Goal: Task Accomplishment & Management: Complete application form

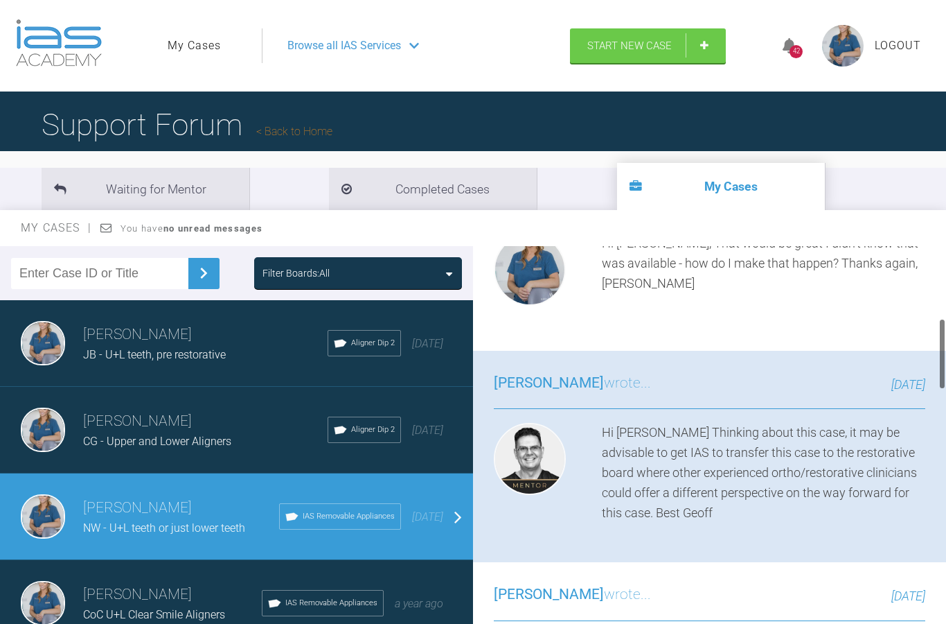
scroll to position [443, 0]
click at [656, 44] on span "Start New Case" at bounding box center [630, 47] width 85 height 12
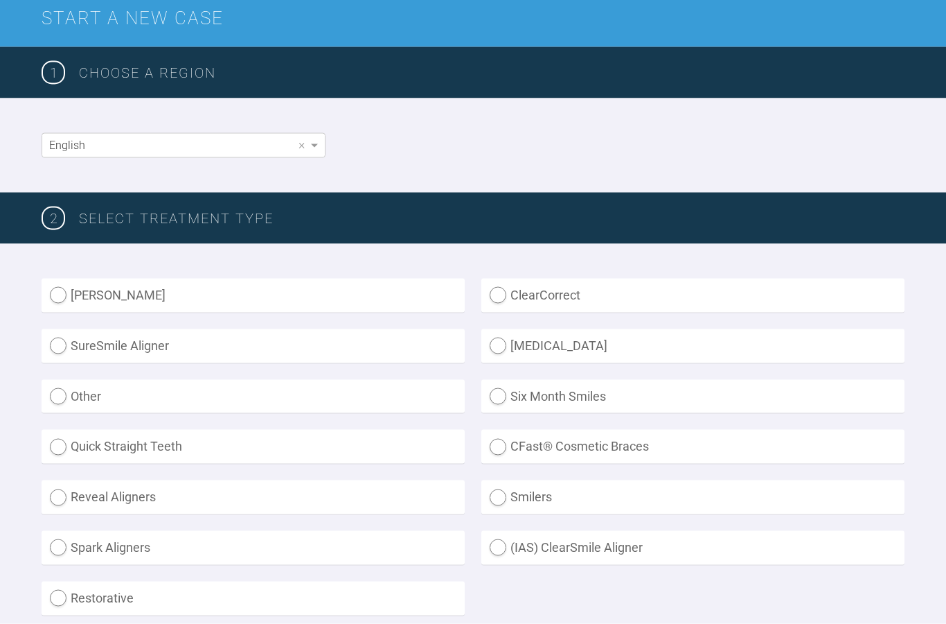
scroll to position [172, 0]
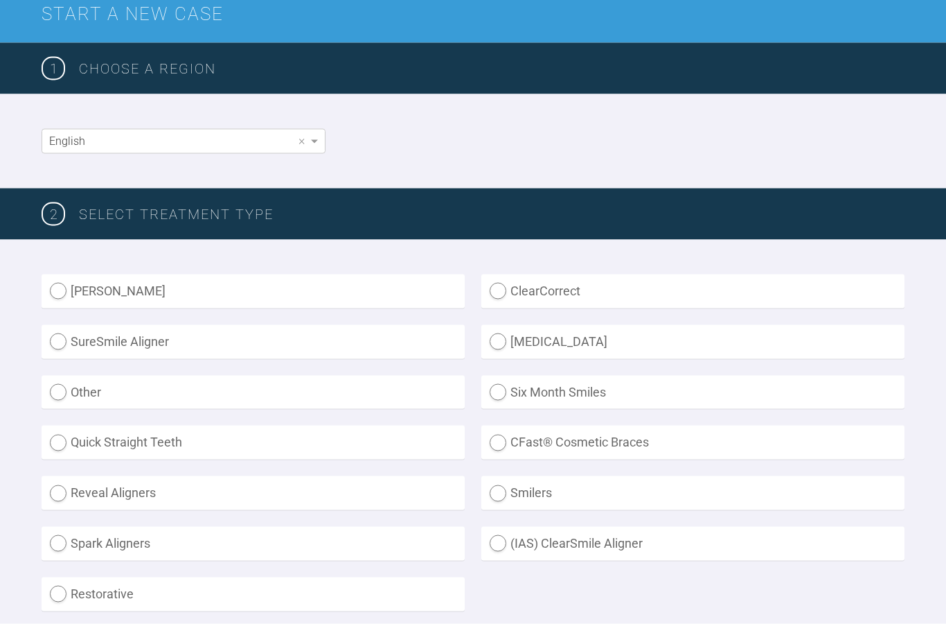
click at [339, 544] on label "Spark Aligners" at bounding box center [253, 544] width 423 height 34
radio Aligners "true"
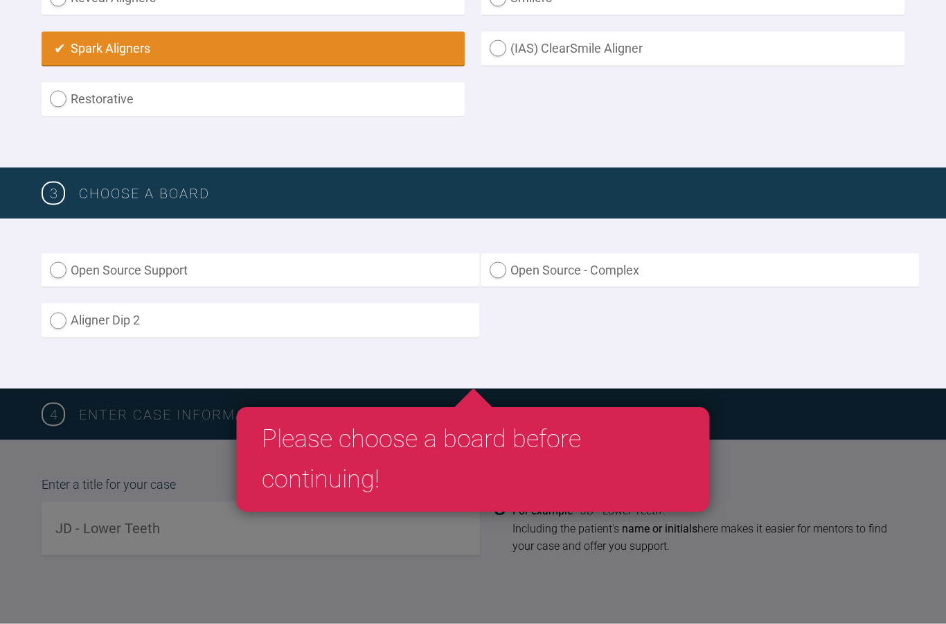
scroll to position [667, 0]
click at [327, 322] on label "Aligner Dip 2" at bounding box center [261, 320] width 438 height 34
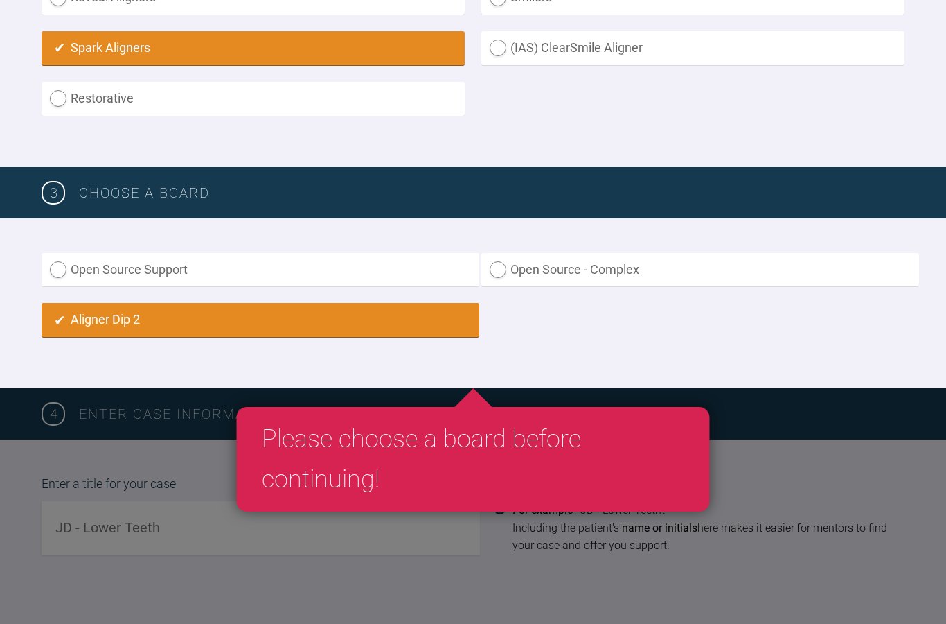
radio input "true"
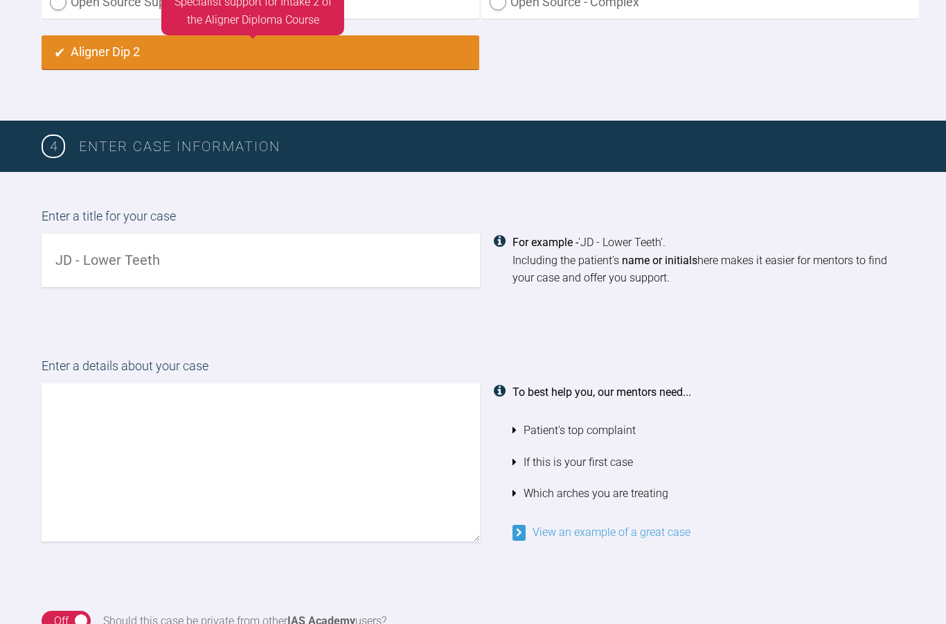
scroll to position [945, 0]
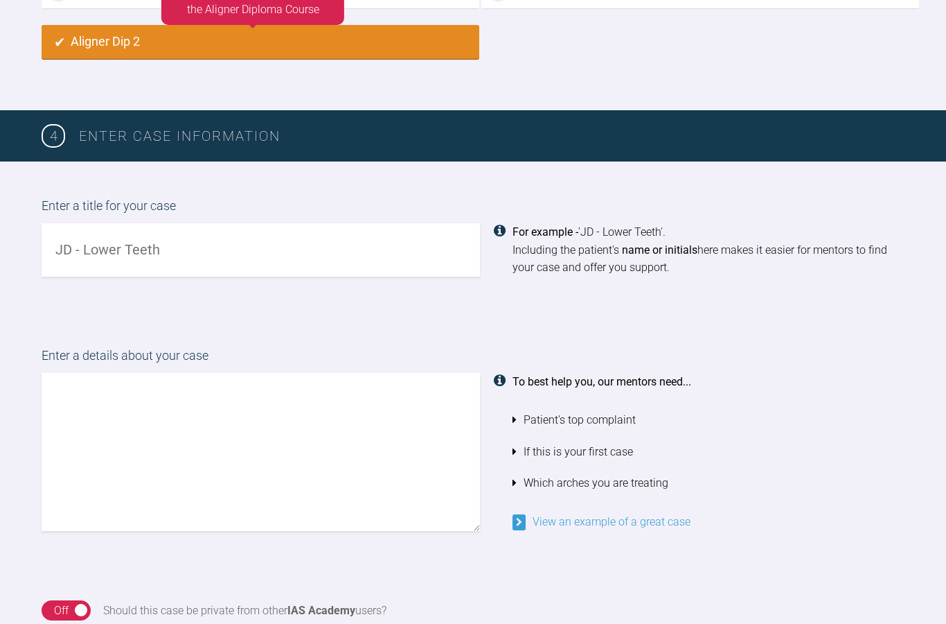
click at [277, 255] on input "text" at bounding box center [261, 249] width 439 height 53
type input "SK - U+L teeth"
click at [344, 411] on textarea at bounding box center [261, 452] width 439 height 158
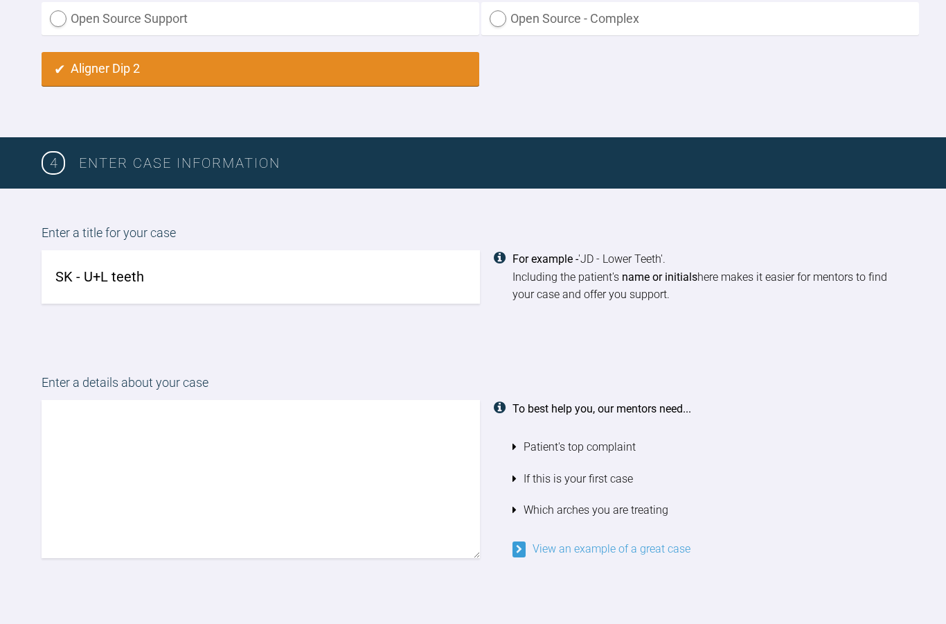
scroll to position [914, 0]
